Goal: Feedback & Contribution: Contribute content

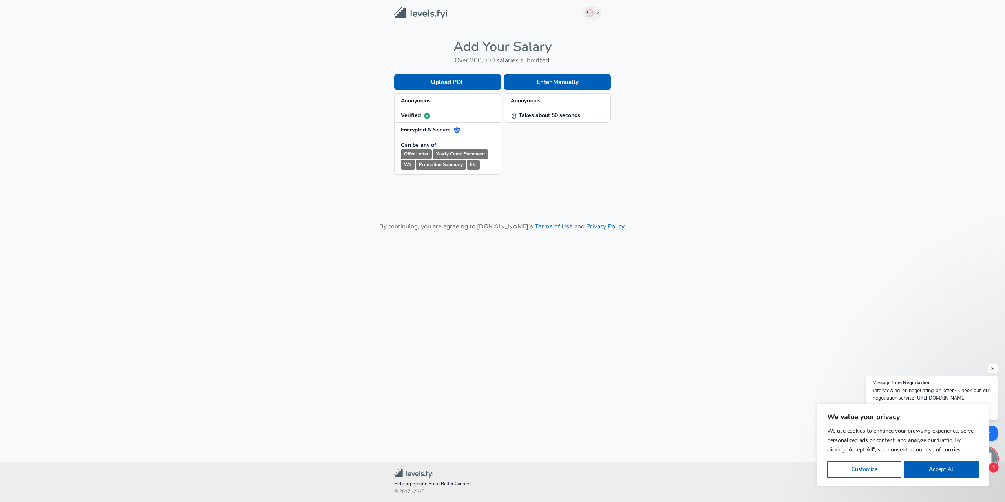
click at [535, 118] on strong "Takes about 50 seconds" at bounding box center [545, 114] width 69 height 7
click at [547, 82] on button "Enter Manually" at bounding box center [557, 82] width 107 height 16
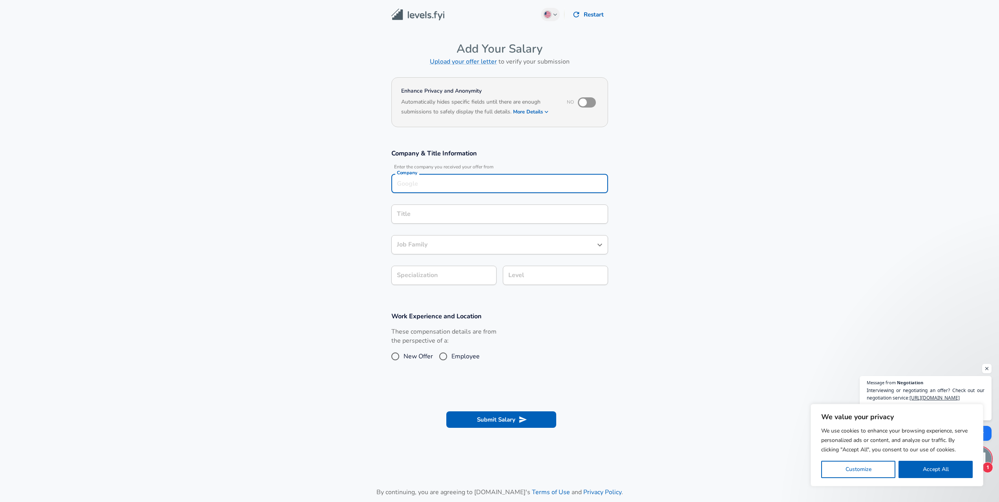
scroll to position [8, 0]
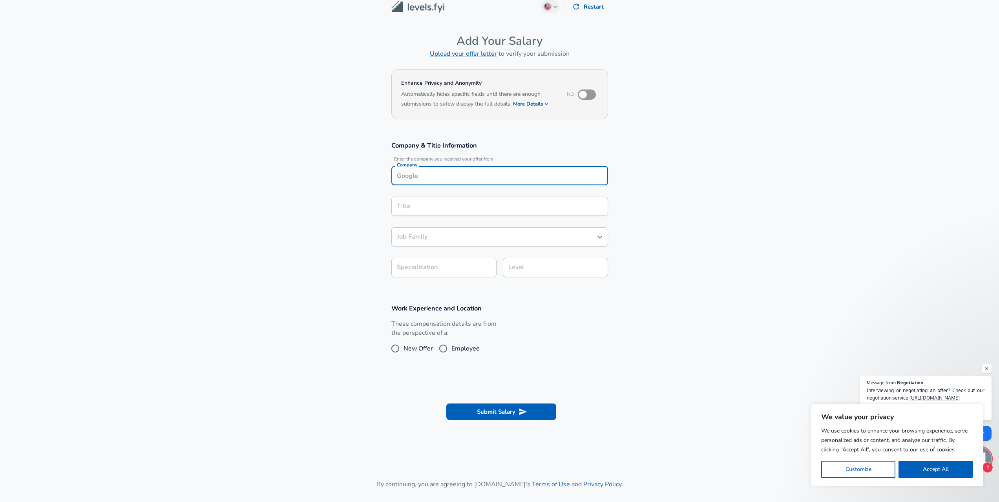
click at [449, 178] on input "Company" at bounding box center [500, 176] width 210 height 12
type input "Oracle"
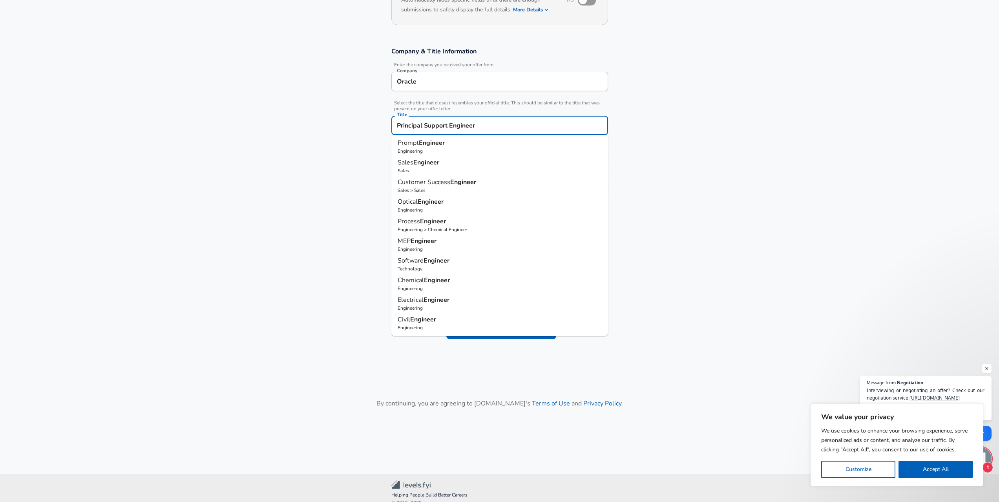
scroll to position [0, 0]
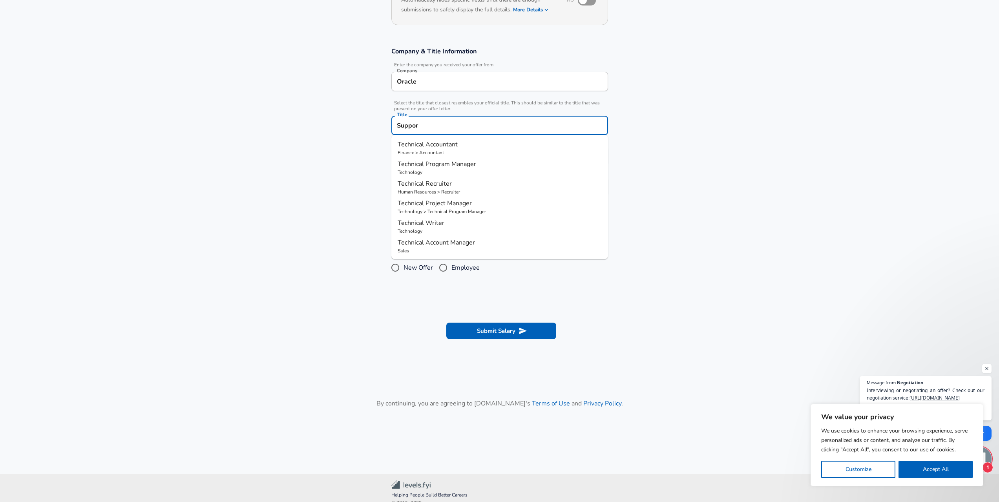
type input "Support"
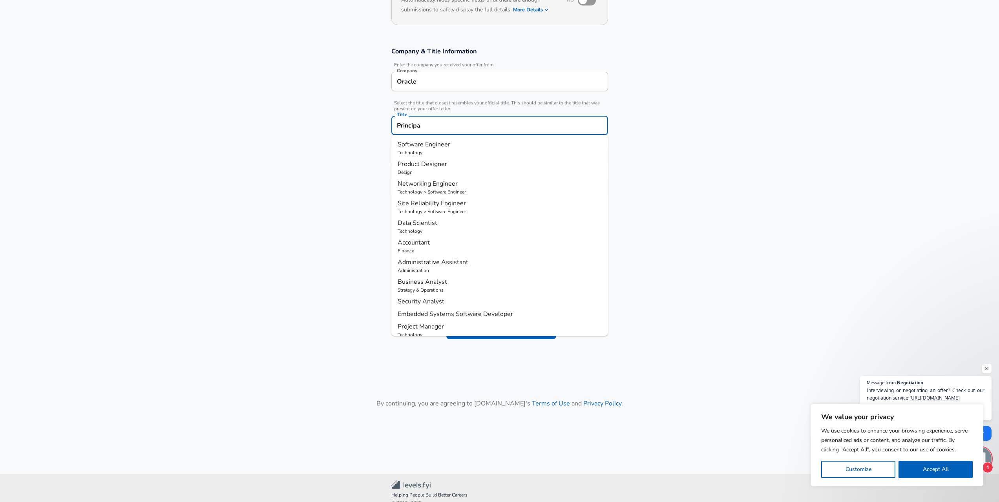
type input "Principal"
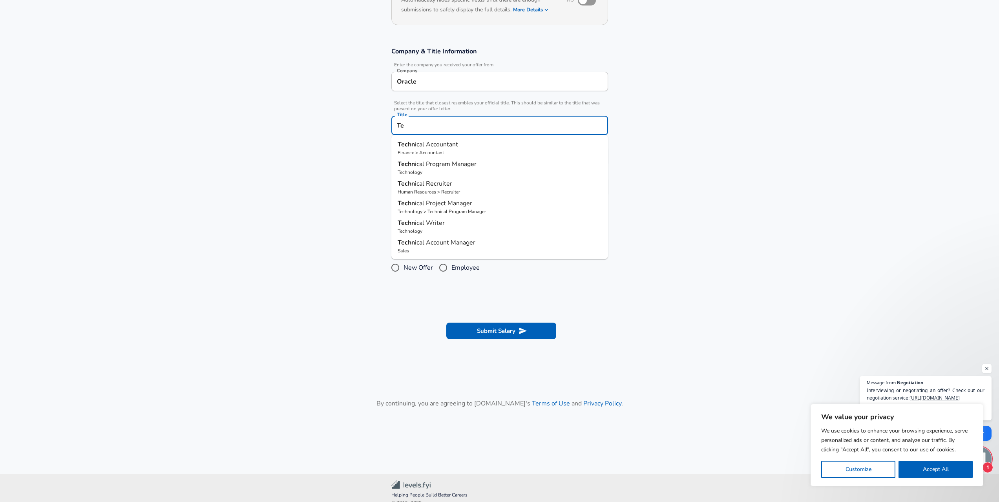
type input "T"
type input "P"
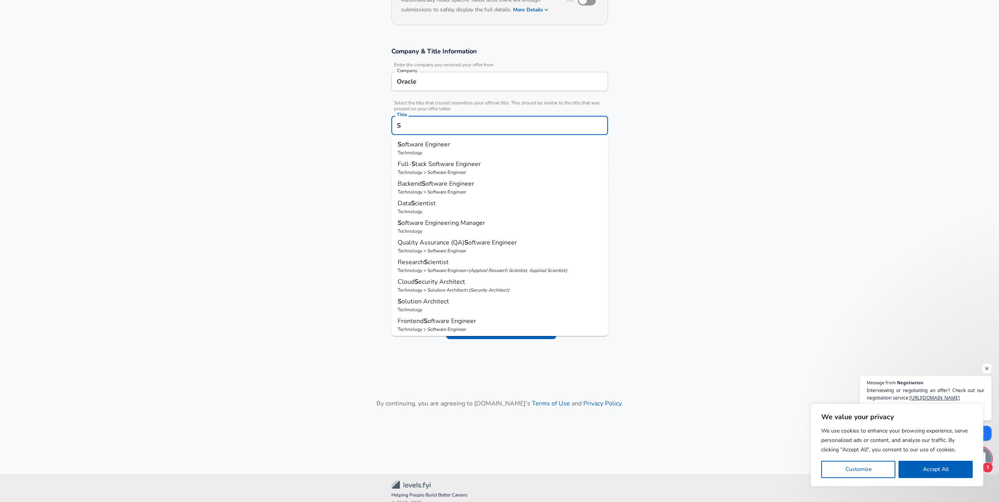
click at [415, 153] on p "Technology" at bounding box center [500, 152] width 204 height 7
type input "Software Engineer"
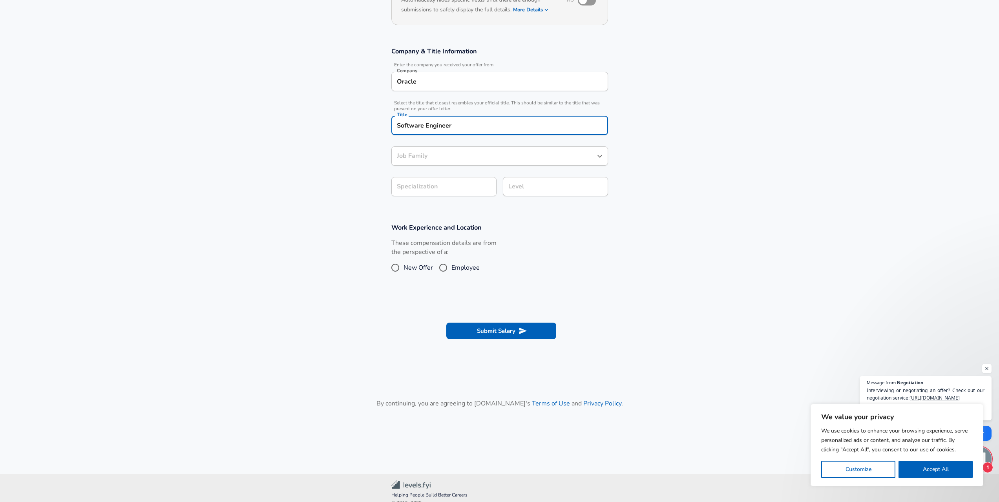
type input "Software Engineer"
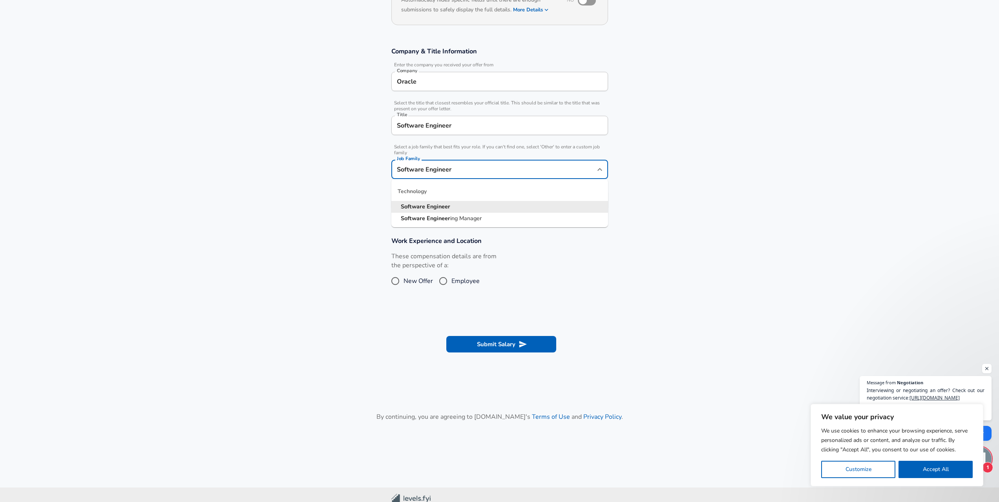
scroll to position [113, 0]
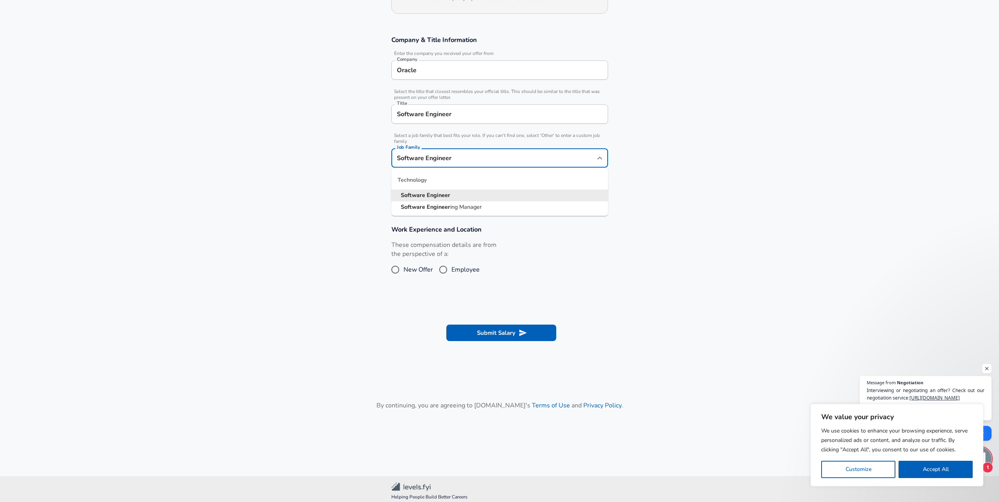
click at [436, 160] on input "Software Engineer" at bounding box center [494, 158] width 198 height 12
click at [340, 203] on section "Company & Title Information Enter the company you received your offer from Comp…" at bounding box center [499, 121] width 999 height 190
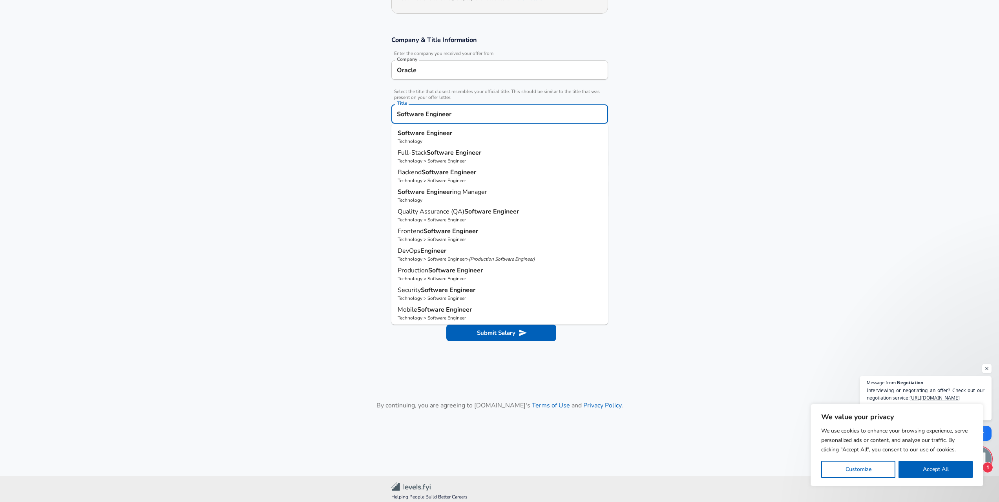
click at [474, 113] on input "Software Engineer" at bounding box center [500, 114] width 210 height 12
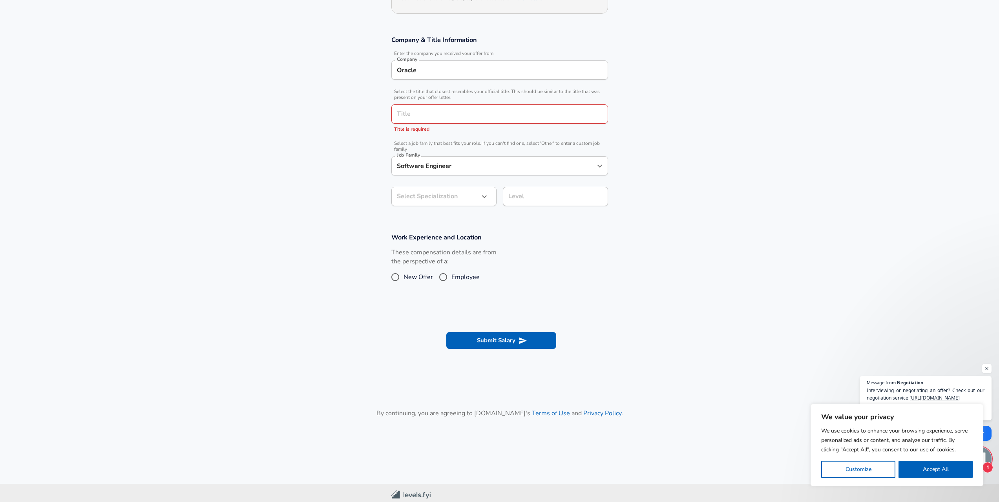
click at [626, 105] on section "Company & Title Information Enter the company you received your offer from Comp…" at bounding box center [499, 124] width 999 height 197
click at [572, 161] on input "Software Engineer" at bounding box center [494, 166] width 198 height 12
type input "s"
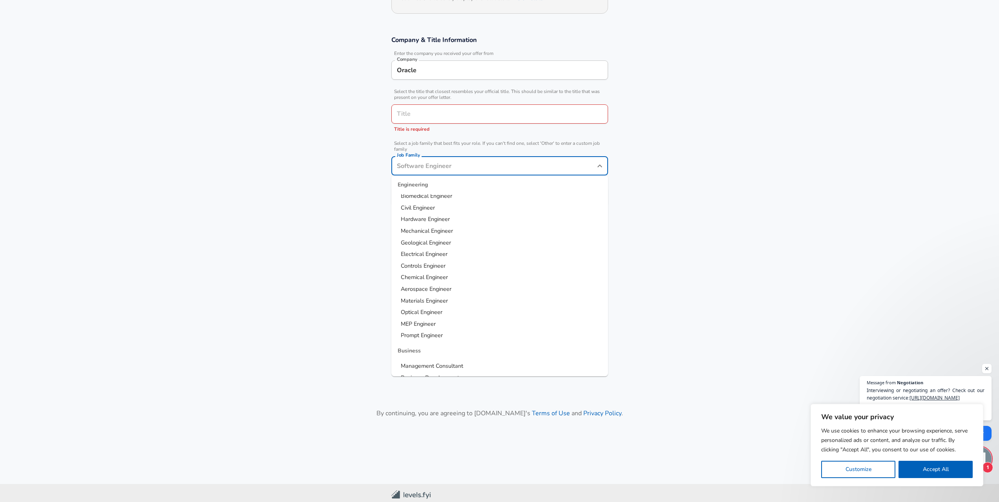
scroll to position [0, 0]
click at [425, 205] on span "Software Engineer" at bounding box center [424, 203] width 47 height 8
type input "Software Engineer"
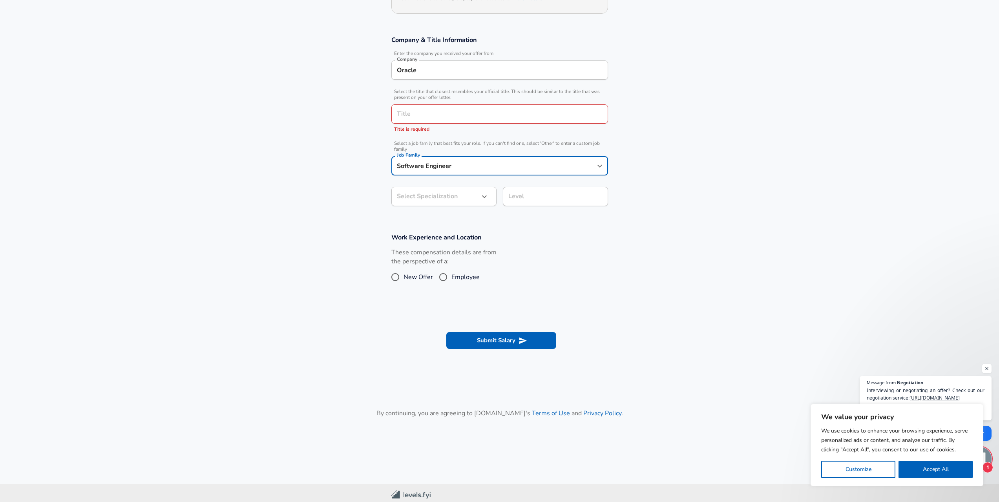
click at [413, 112] on input "Title" at bounding box center [500, 114] width 210 height 12
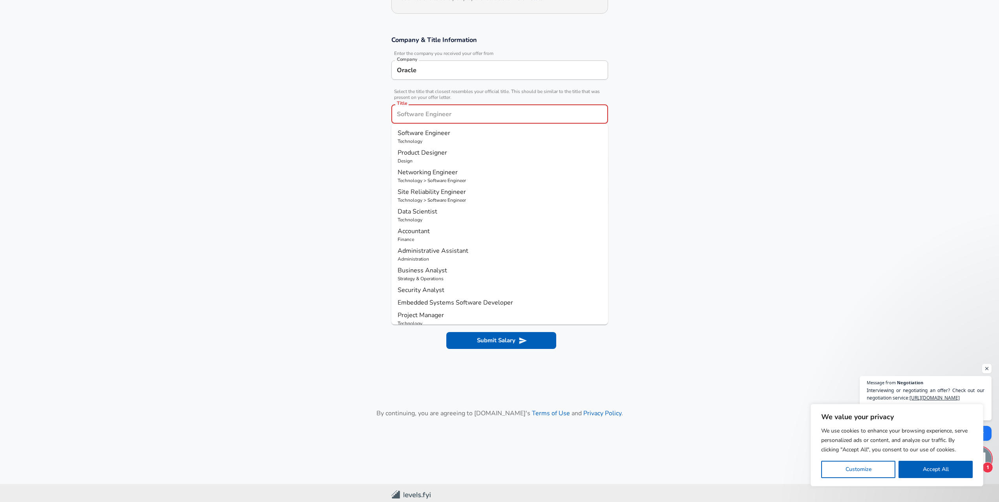
click at [427, 137] on span "Software Engineer" at bounding box center [424, 133] width 53 height 9
type input "Software Engineer"
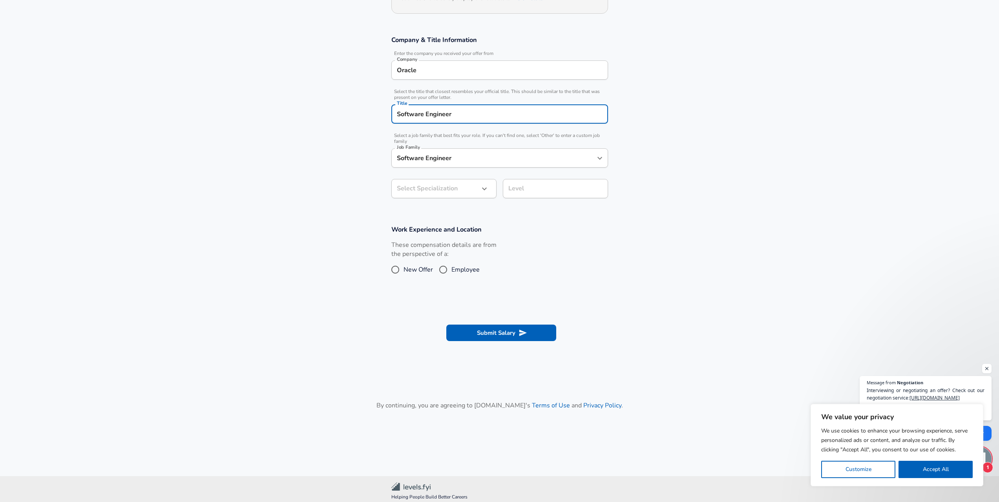
click at [441, 186] on body "We value your privacy We use cookies to enhance your browsing experience, serve…" at bounding box center [499, 138] width 999 height 502
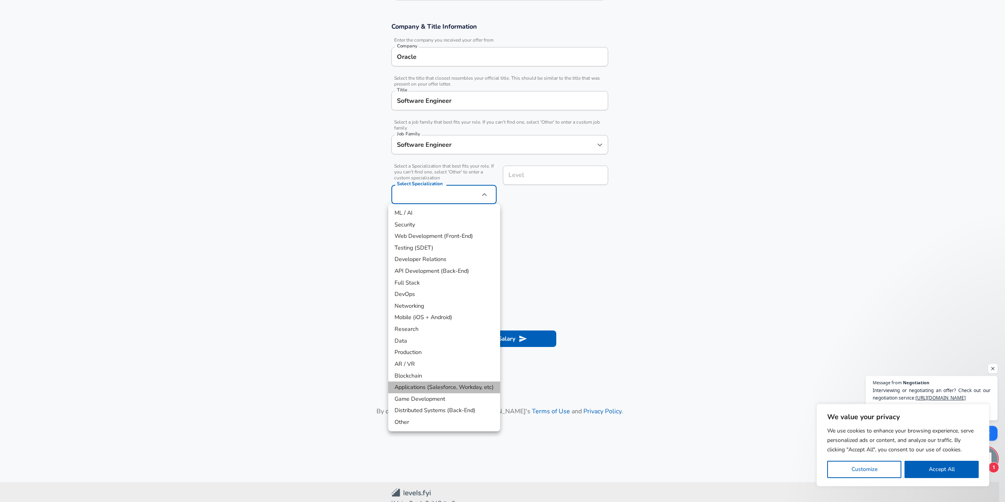
click at [425, 387] on li "Applications (Salesforce, Workday, etc)" at bounding box center [444, 388] width 112 height 12
type input "Applications (Salesforce, Workday, etc)"
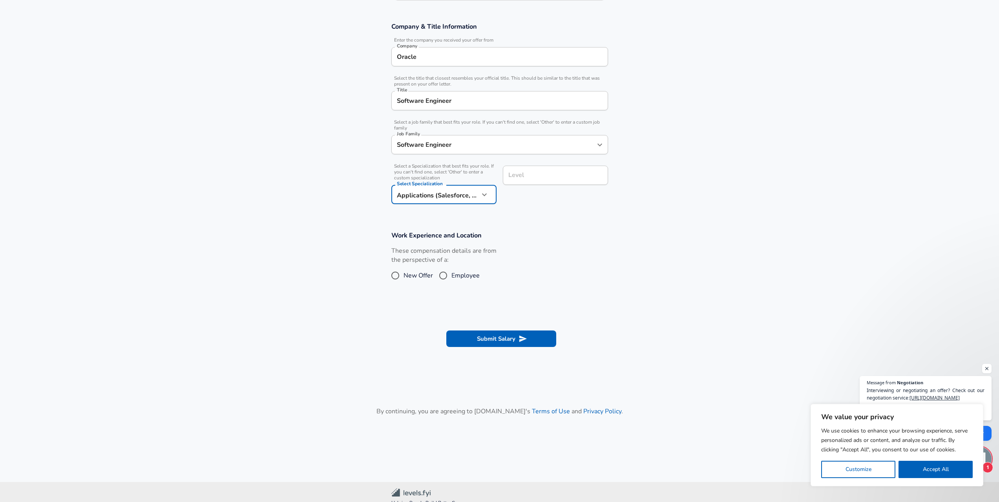
click at [544, 181] on input "Level" at bounding box center [555, 175] width 98 height 12
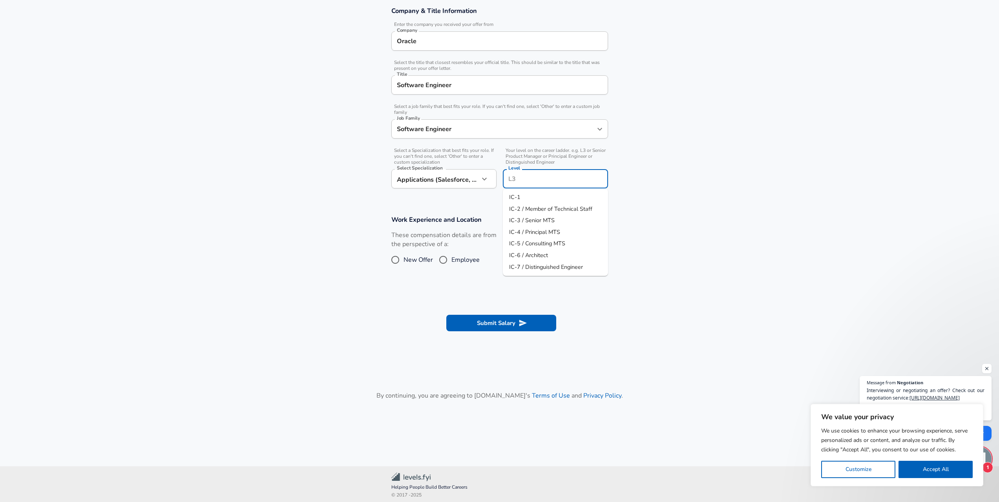
click at [532, 232] on span "IC-4 / Principal MTS" at bounding box center [534, 232] width 51 height 8
type input "IC-4 / Principal MTS"
click at [540, 179] on input "IC-4 / Principal MTS" at bounding box center [555, 179] width 98 height 12
click at [672, 191] on section "Company & Title Information Enter the company you received your offer from Comp…" at bounding box center [499, 101] width 999 height 209
click at [448, 258] on input "Employee" at bounding box center [443, 260] width 16 height 13
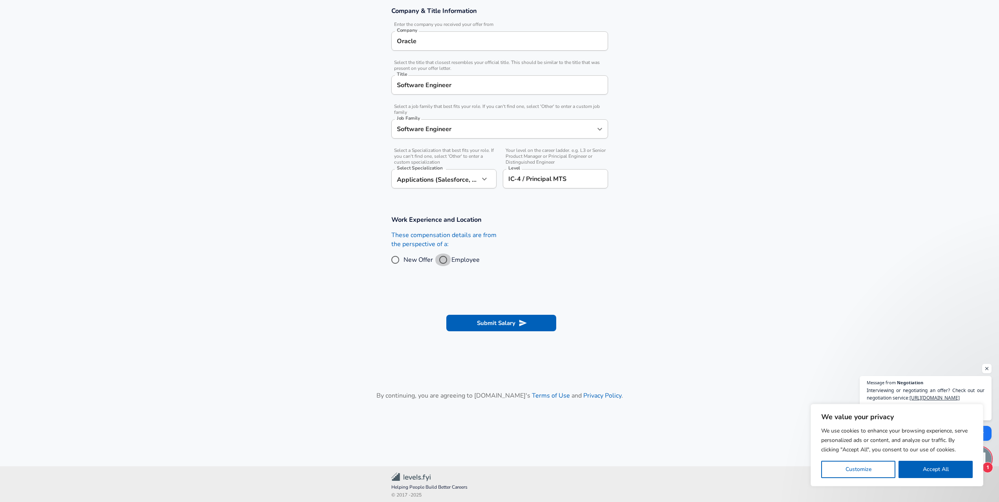
radio input "true"
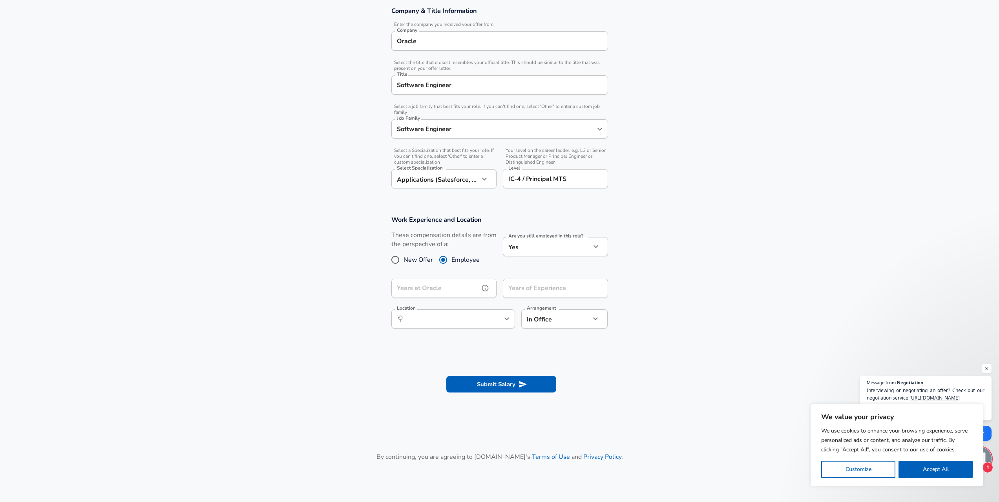
click at [448, 291] on input "Years at Oracle" at bounding box center [435, 288] width 88 height 19
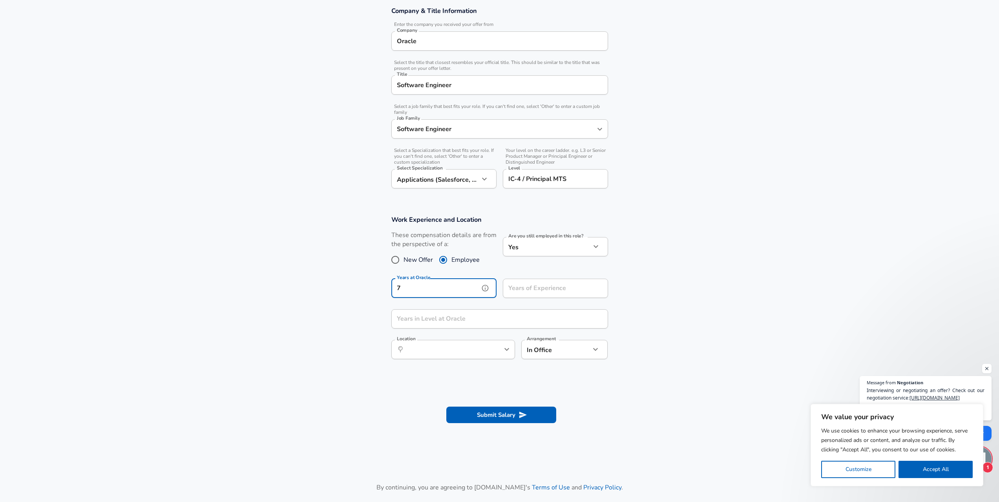
type input "7"
click at [549, 285] on input "Years of Experience" at bounding box center [547, 288] width 88 height 19
type input "9"
click at [442, 320] on input "Years in Level at Oracle" at bounding box center [490, 318] width 199 height 19
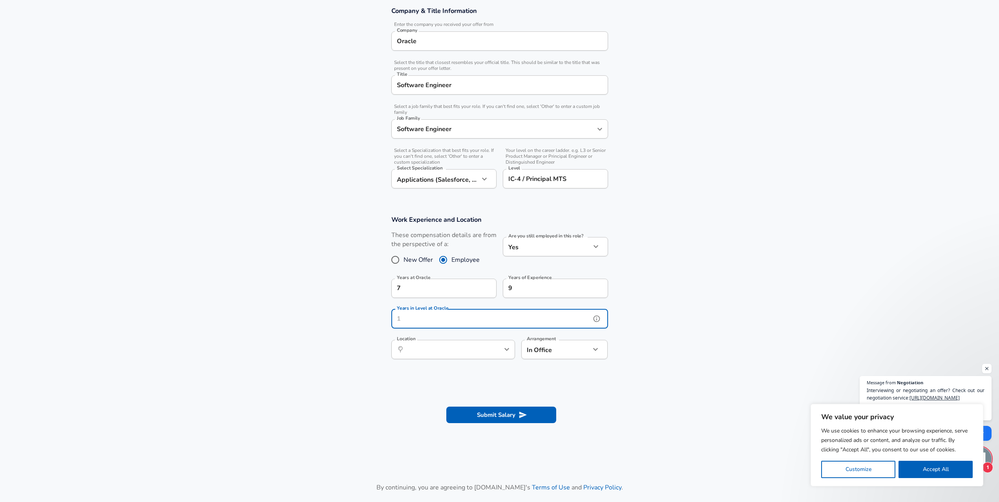
drag, startPoint x: 442, startPoint y: 324, endPoint x: 391, endPoint y: 324, distance: 50.6
click at [391, 324] on input "Years in Level at Oracle" at bounding box center [490, 318] width 199 height 19
type input "3"
click at [561, 351] on body "We value your privacy We use cookies to enhance your browsing experience, serve…" at bounding box center [502, 109] width 1005 height 502
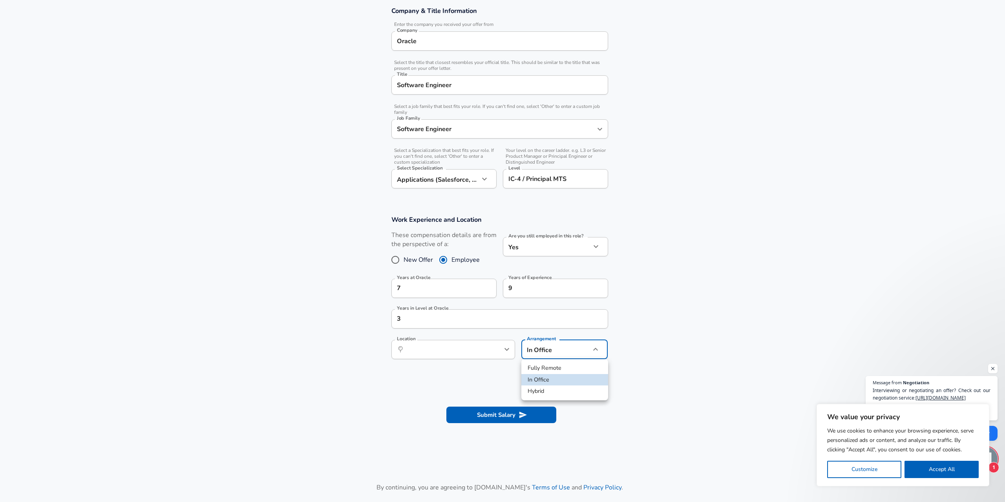
click at [549, 388] on li "Hybrid" at bounding box center [564, 391] width 87 height 12
type input "hybrid"
click at [433, 350] on input "Location" at bounding box center [444, 349] width 80 height 12
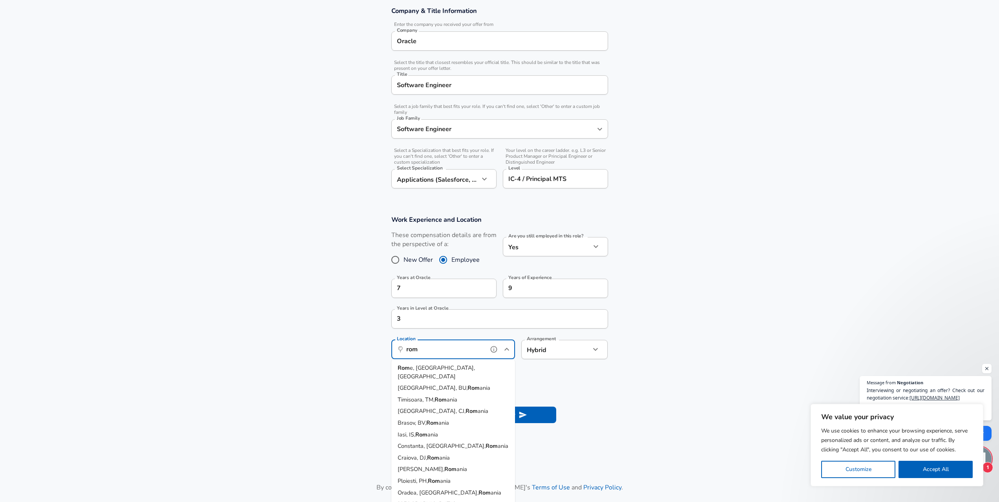
click at [429, 384] on span "[GEOGRAPHIC_DATA], BU," at bounding box center [433, 388] width 70 height 8
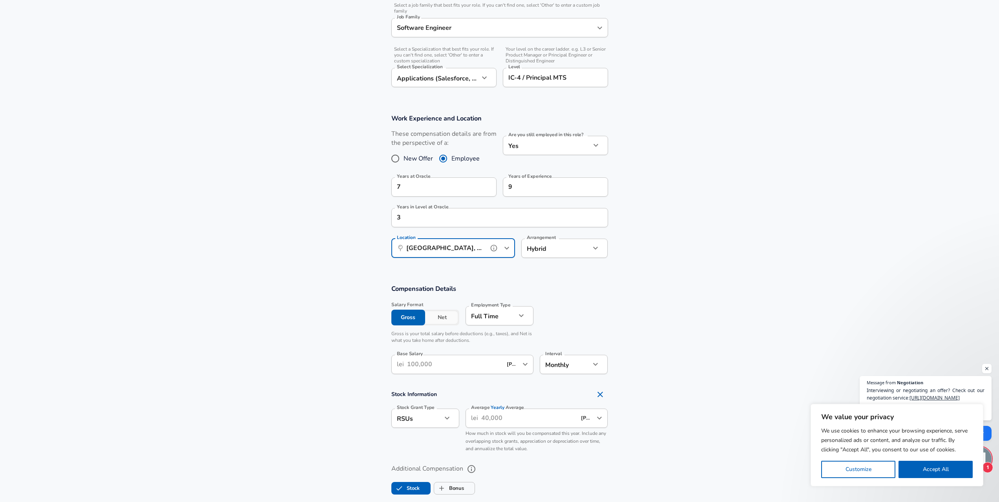
scroll to position [260, 0]
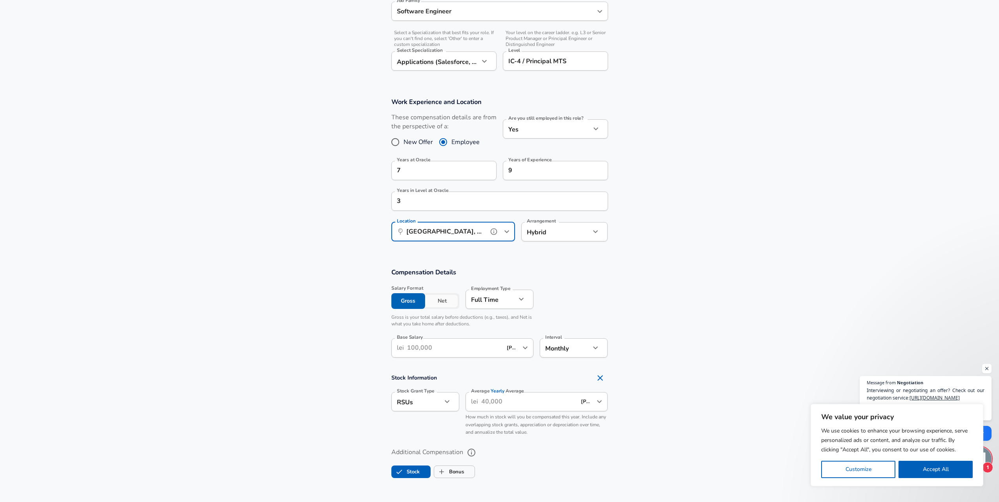
type input "[GEOGRAPHIC_DATA], BU, [GEOGRAPHIC_DATA]"
click at [444, 306] on button "Net" at bounding box center [442, 301] width 34 height 16
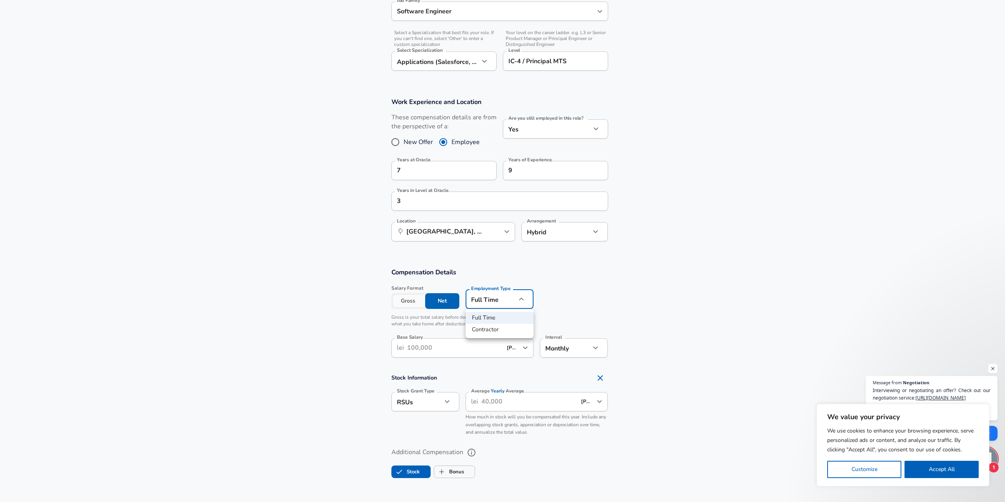
click at [568, 294] on div at bounding box center [502, 251] width 1005 height 502
click at [457, 343] on input "Base Salary" at bounding box center [454, 347] width 95 height 19
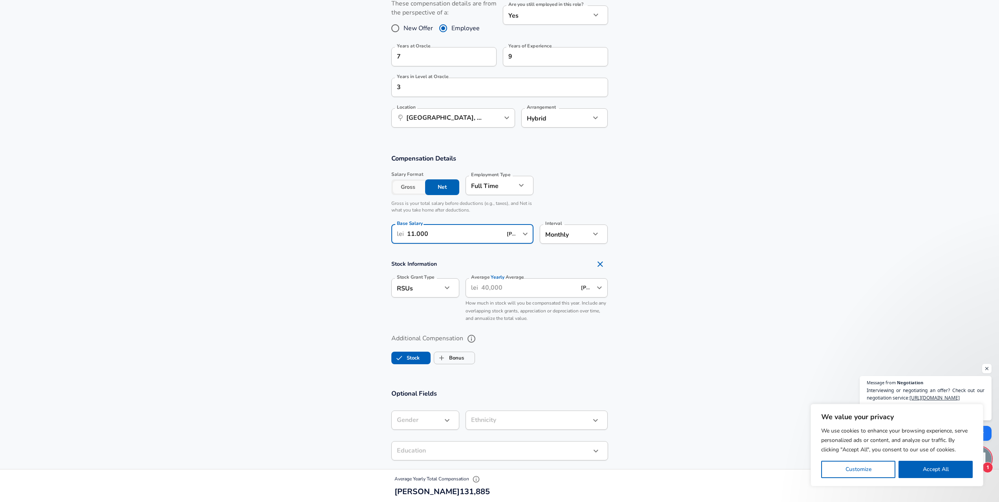
scroll to position [378, 0]
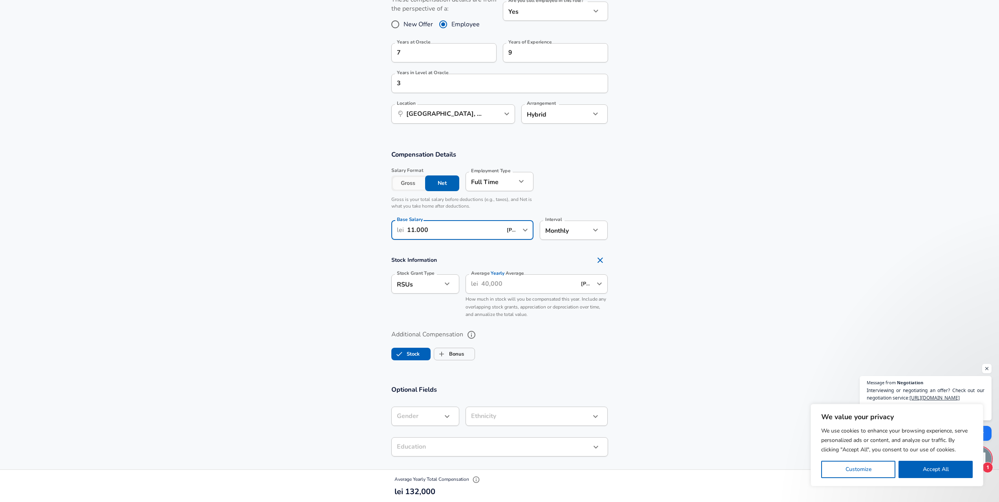
type input "11.000"
click at [498, 285] on input "Average Yearly Average" at bounding box center [528, 283] width 95 height 19
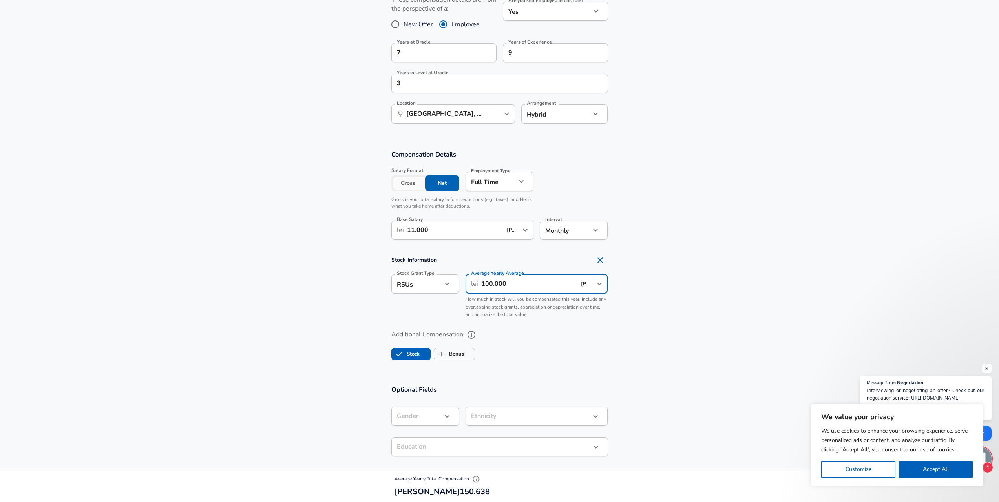
type input "100.000"
click at [655, 305] on section "Stock Information Stock Grant Type RSUs stock Stock Grant Type Average Yearly A…" at bounding box center [499, 287] width 999 height 70
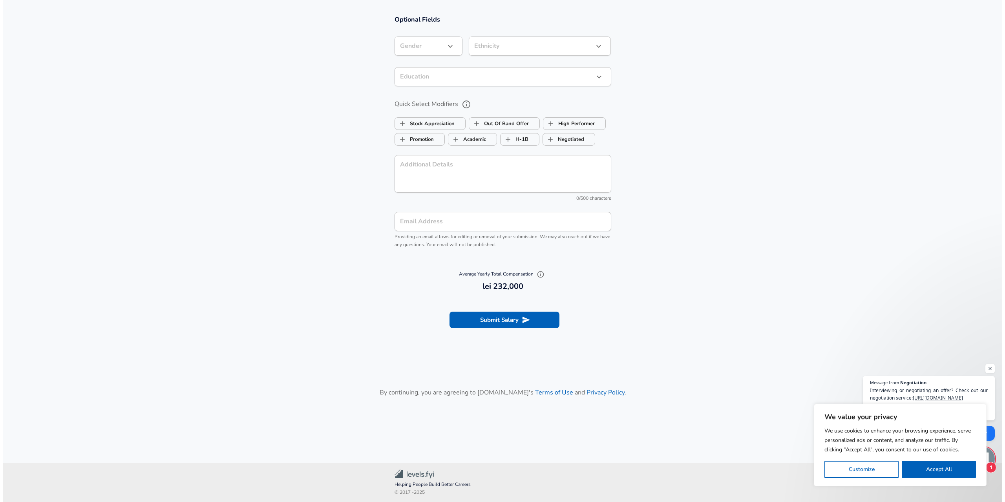
scroll to position [749, 0]
click at [499, 324] on button "Submit Salary" at bounding box center [501, 319] width 110 height 16
